Goal: Communication & Community: Answer question/provide support

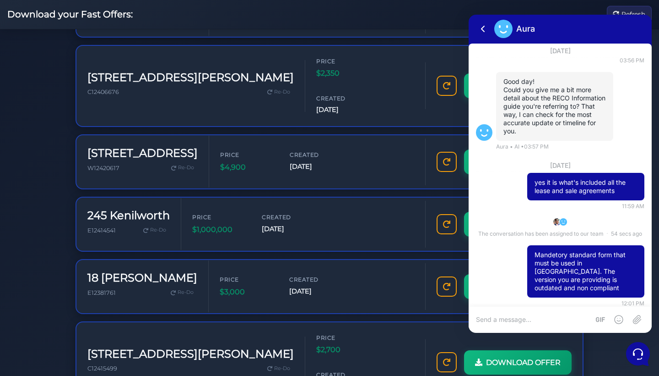
scroll to position [395, 0]
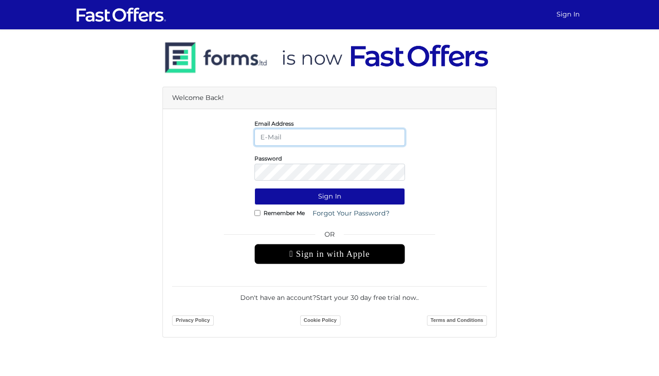
type input "[EMAIL_ADDRESS][DOMAIN_NAME]"
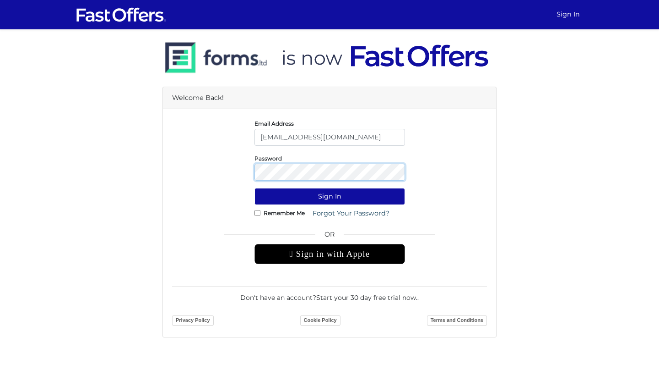
click at [330, 196] on button "Sign In" at bounding box center [330, 196] width 151 height 17
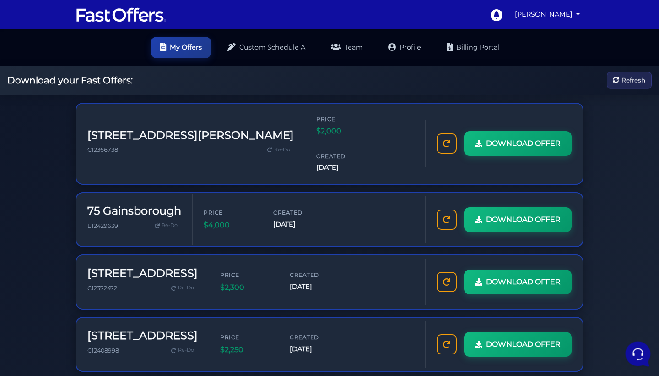
click at [643, 350] on icon at bounding box center [638, 353] width 24 height 24
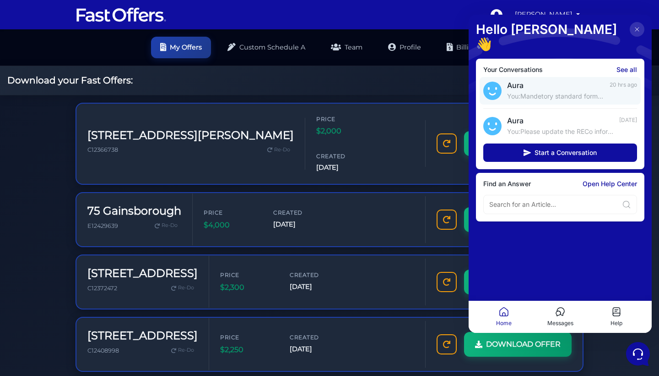
click at [557, 87] on link "Aura You: Mandetory standard form that must be used in Ontario. The version you…" at bounding box center [560, 90] width 161 height 27
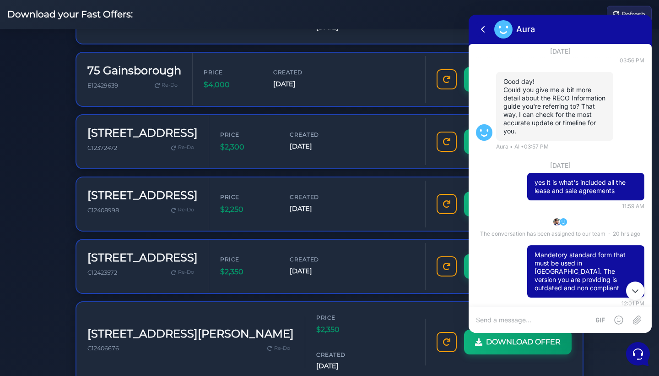
scroll to position [52, 0]
click at [478, 31] on button at bounding box center [483, 29] width 15 height 15
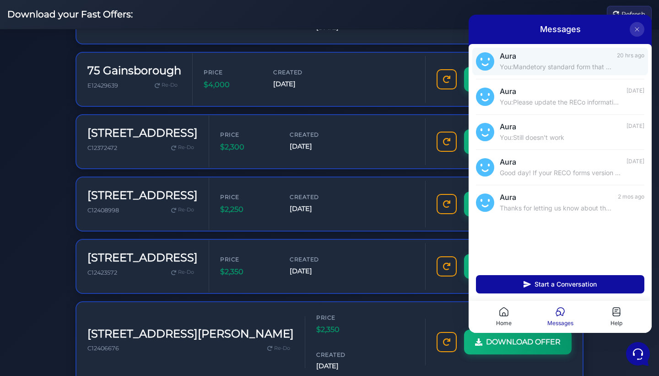
click at [581, 64] on p "You: Mandetory standard form that must be used in Ontario. The version you are …" at bounding box center [556, 66] width 112 height 9
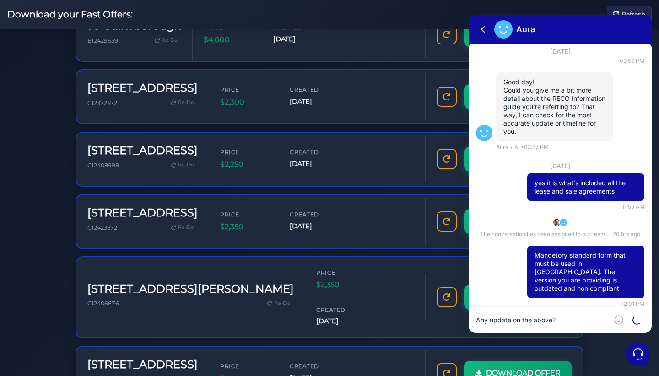
type textarea "Any update on the above?"
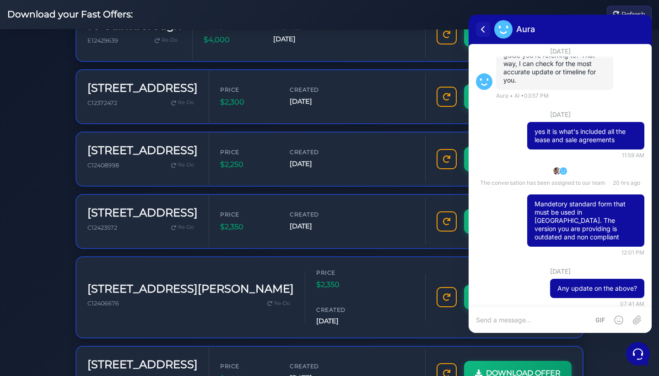
click at [485, 24] on icon at bounding box center [483, 29] width 11 height 11
